Goal: Task Accomplishment & Management: Use online tool/utility

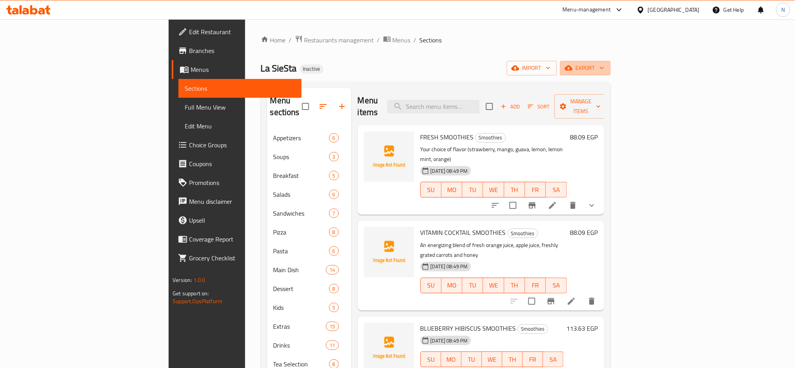
click at [606, 67] on icon "button" at bounding box center [602, 68] width 8 height 8
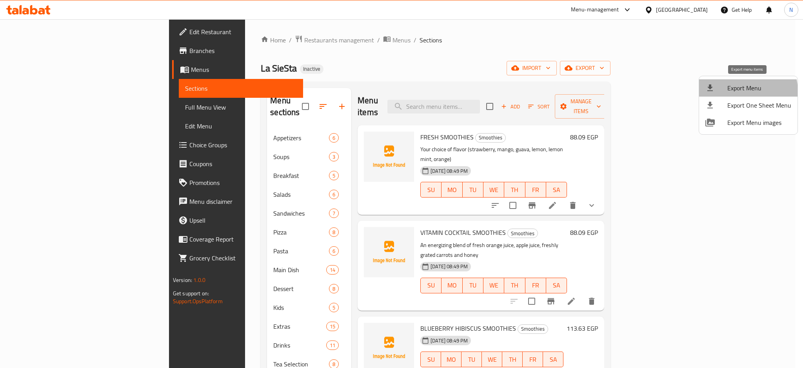
click at [742, 91] on span "Export Menu" at bounding box center [760, 87] width 64 height 9
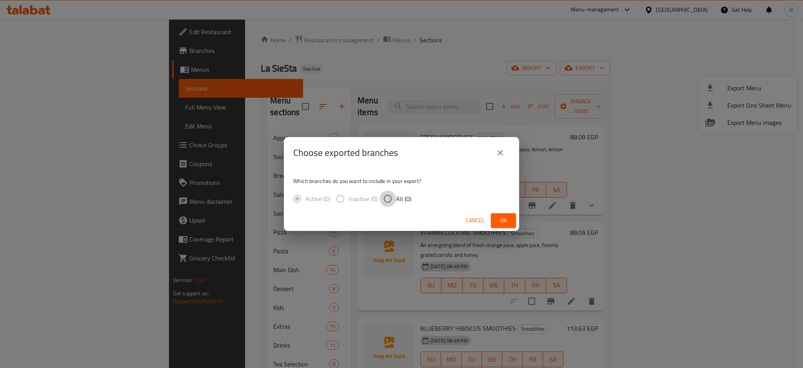
click at [390, 198] on input "All (0)" at bounding box center [388, 198] width 16 height 16
radio input "true"
click at [502, 218] on span "Ok" at bounding box center [503, 220] width 13 height 10
click at [506, 224] on span "Ok" at bounding box center [503, 220] width 13 height 10
click at [503, 156] on icon "close" at bounding box center [500, 152] width 9 height 9
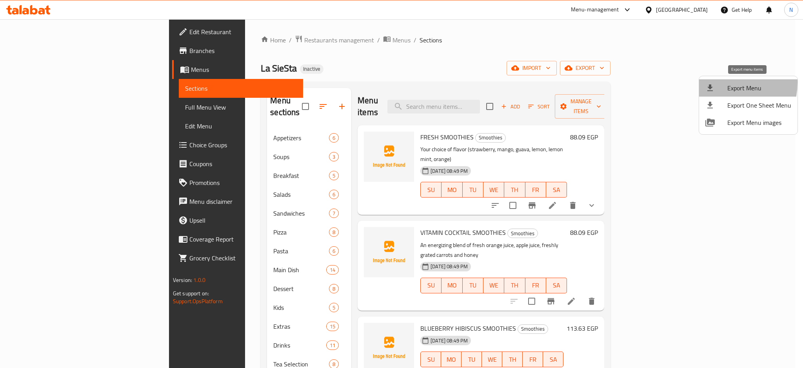
click at [715, 82] on li "Export Menu" at bounding box center [748, 87] width 98 height 17
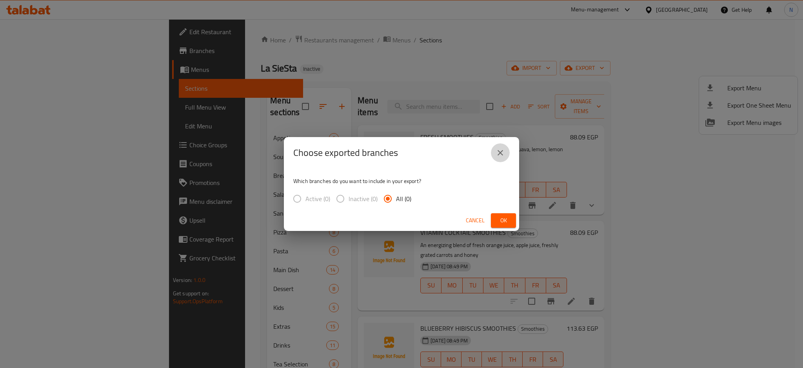
click at [500, 149] on icon "close" at bounding box center [500, 152] width 9 height 9
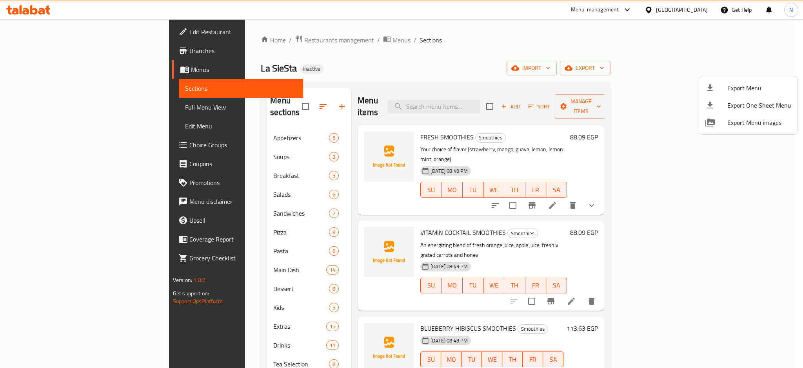
click at [469, 24] on div at bounding box center [401, 184] width 803 height 368
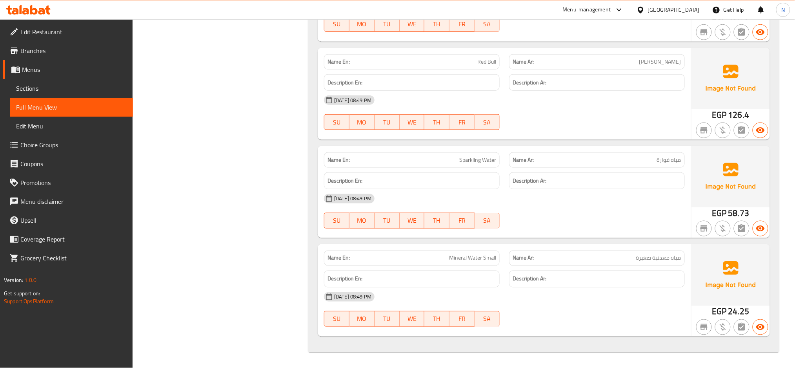
scroll to position [8981, 0]
click at [60, 92] on span "Sections" at bounding box center [71, 88] width 111 height 9
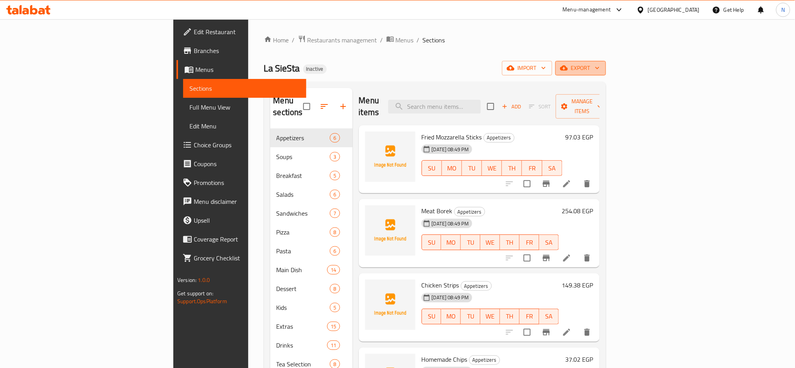
click at [600, 67] on span "export" at bounding box center [581, 68] width 38 height 10
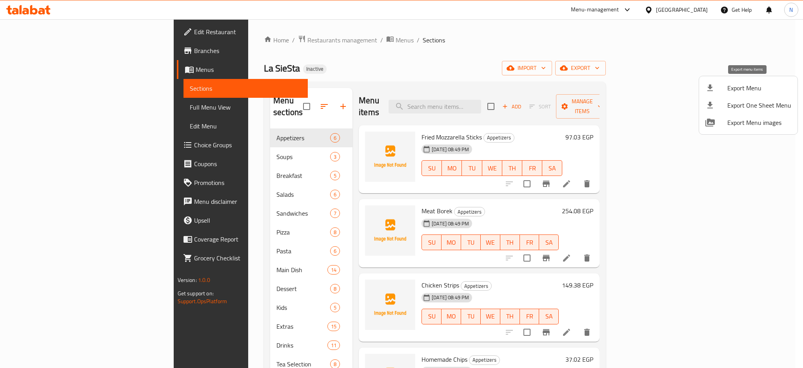
click at [741, 87] on span "Export Menu" at bounding box center [760, 87] width 64 height 9
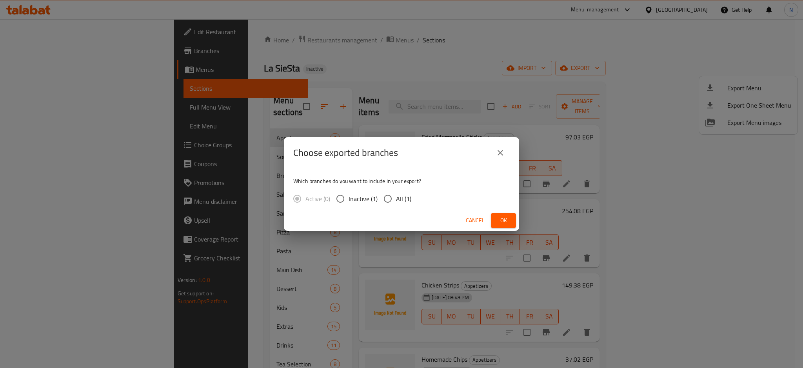
click at [397, 203] on span "All (1)" at bounding box center [403, 198] width 15 height 9
click at [396, 204] on input "All (1)" at bounding box center [388, 198] width 16 height 16
radio input "true"
click at [506, 218] on span "Ok" at bounding box center [503, 220] width 13 height 10
